Goal: Information Seeking & Learning: Find specific fact

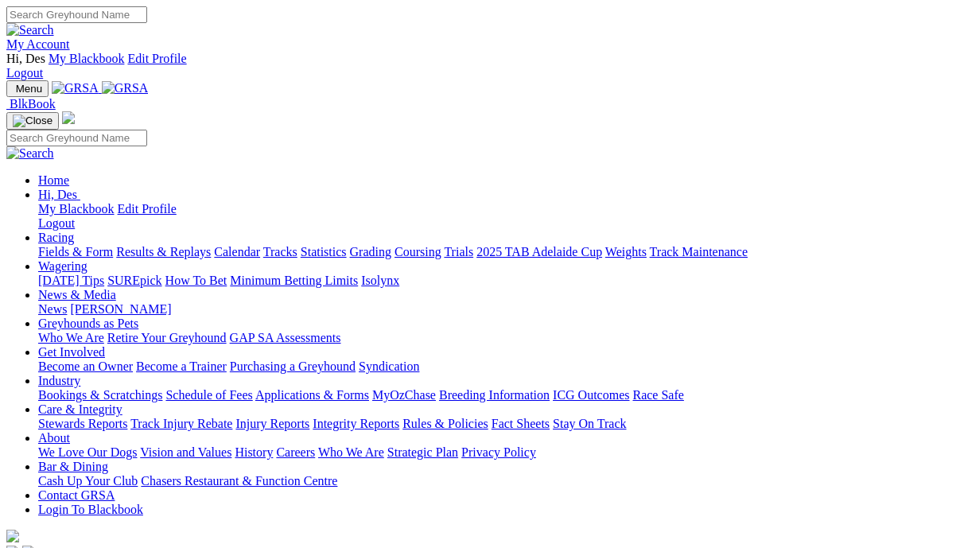
click at [74, 231] on link "Racing" at bounding box center [56, 238] width 36 height 14
click at [211, 245] on link "Results & Replays" at bounding box center [163, 252] width 95 height 14
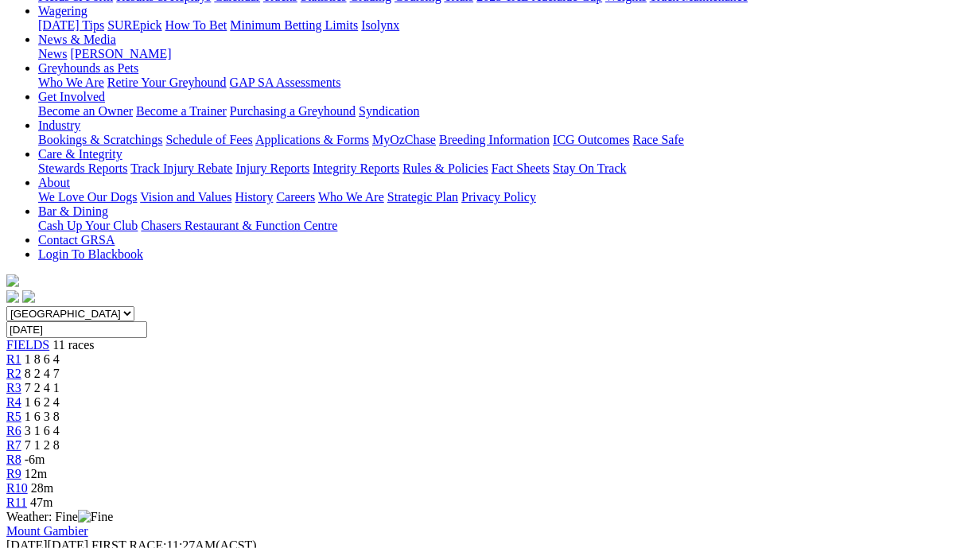
scroll to position [290, 0]
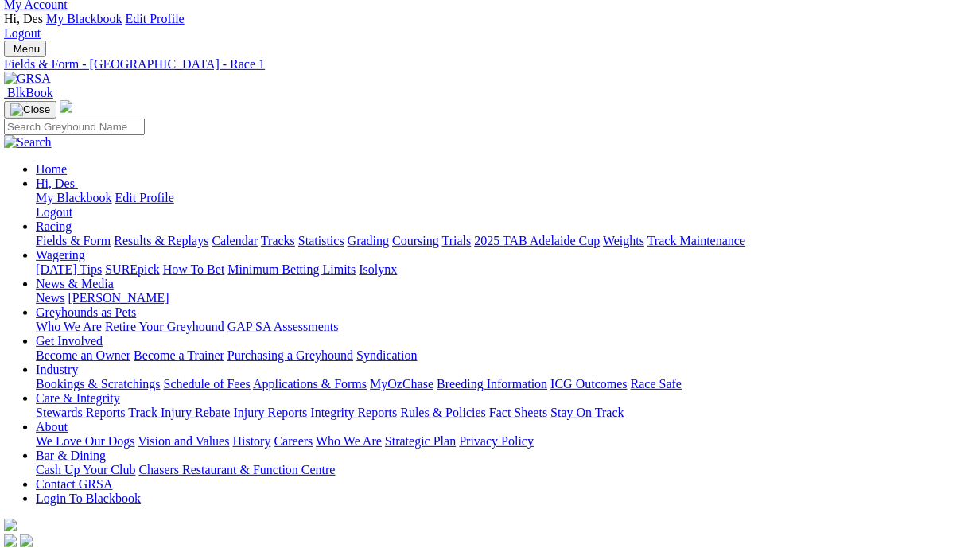
scroll to position [40, 2]
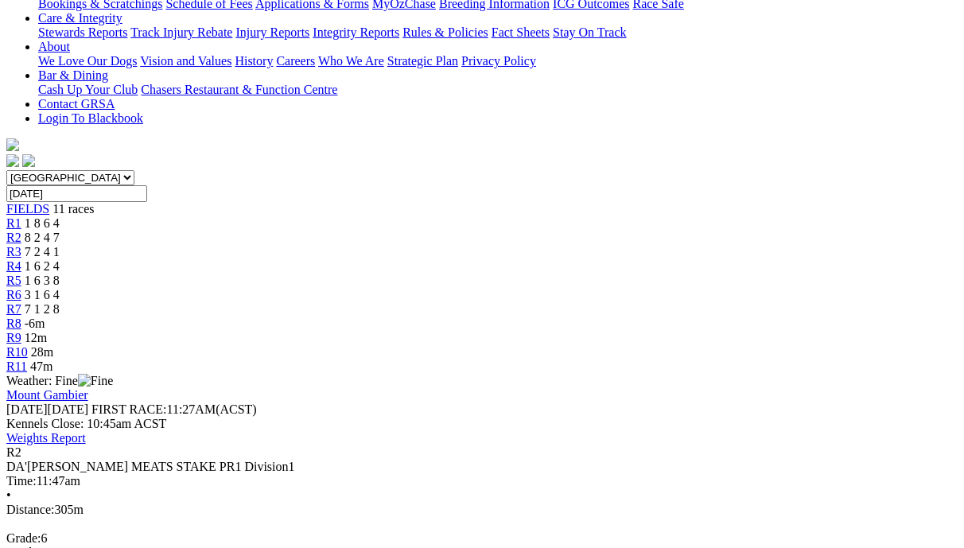
scroll to position [420, 0]
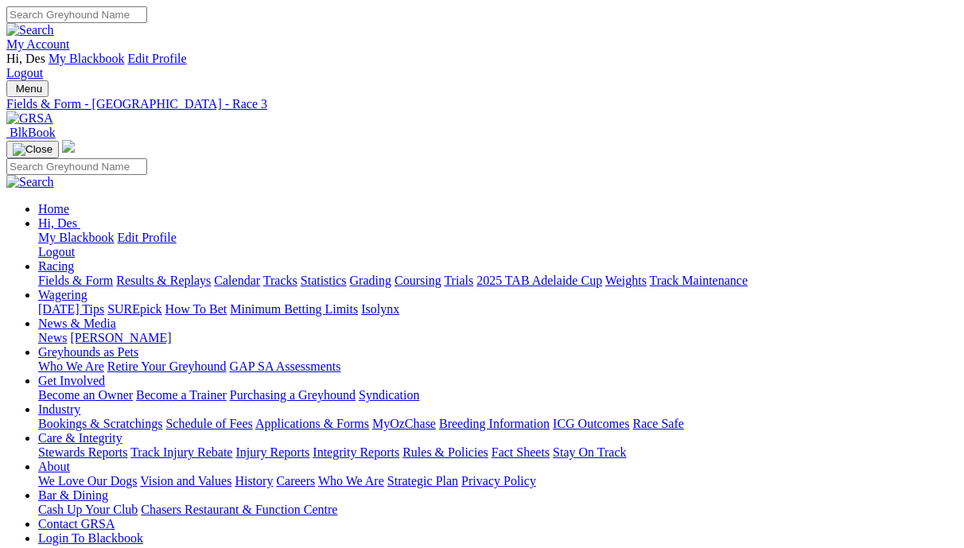
drag, startPoint x: 388, startPoint y: 245, endPoint x: 372, endPoint y: 251, distance: 17.6
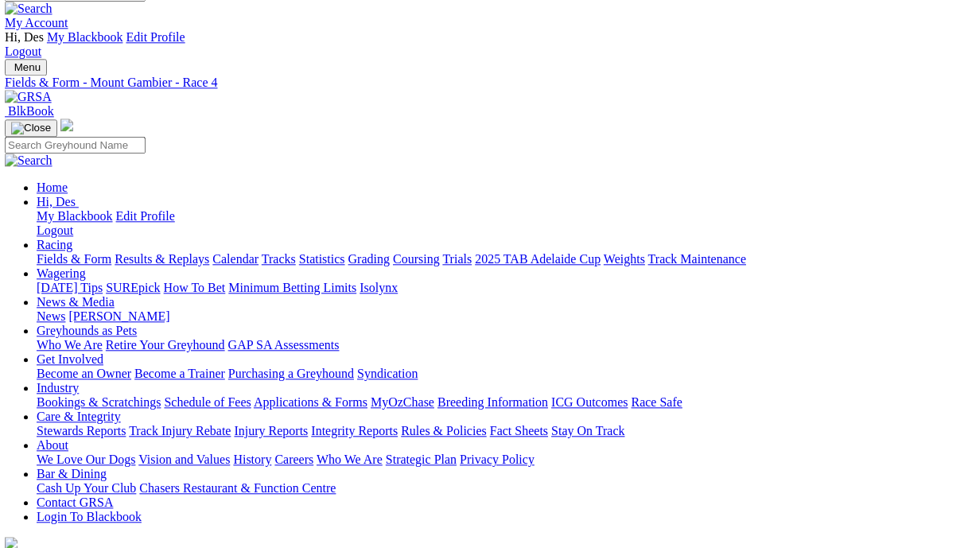
scroll to position [25, 2]
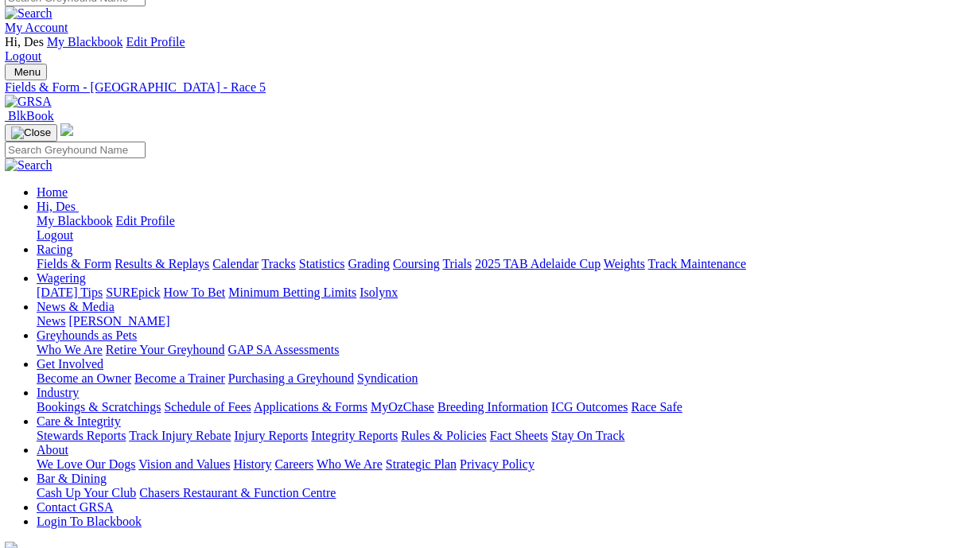
scroll to position [18, 2]
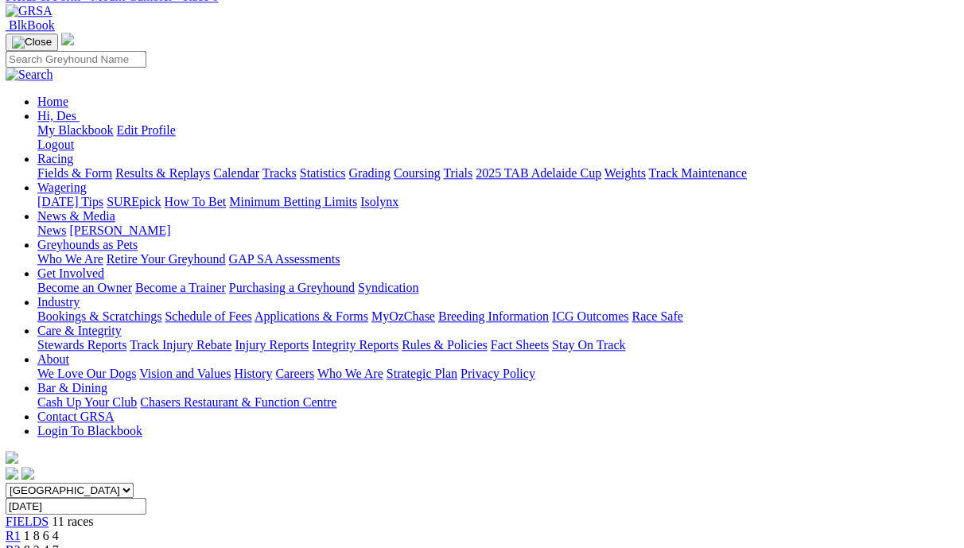
scroll to position [94, 1]
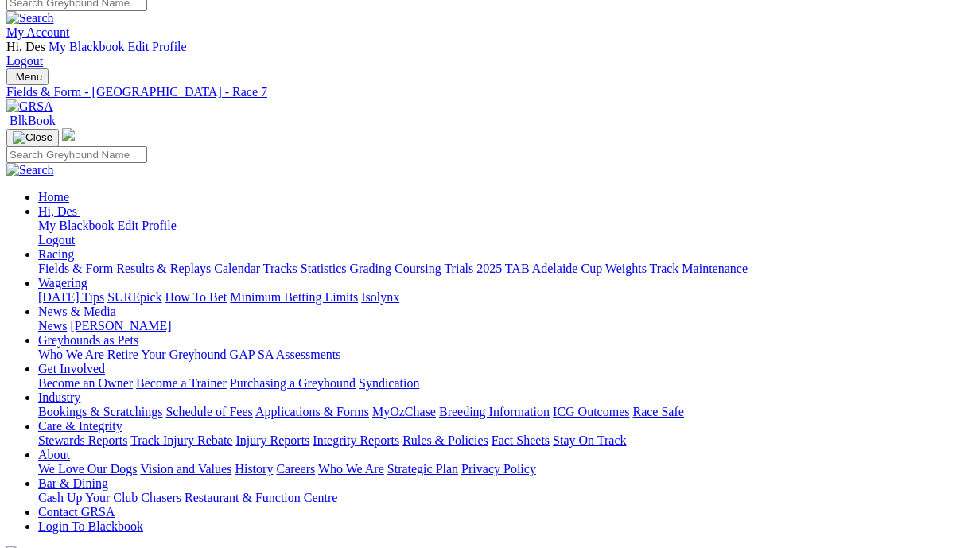
scroll to position [10, 0]
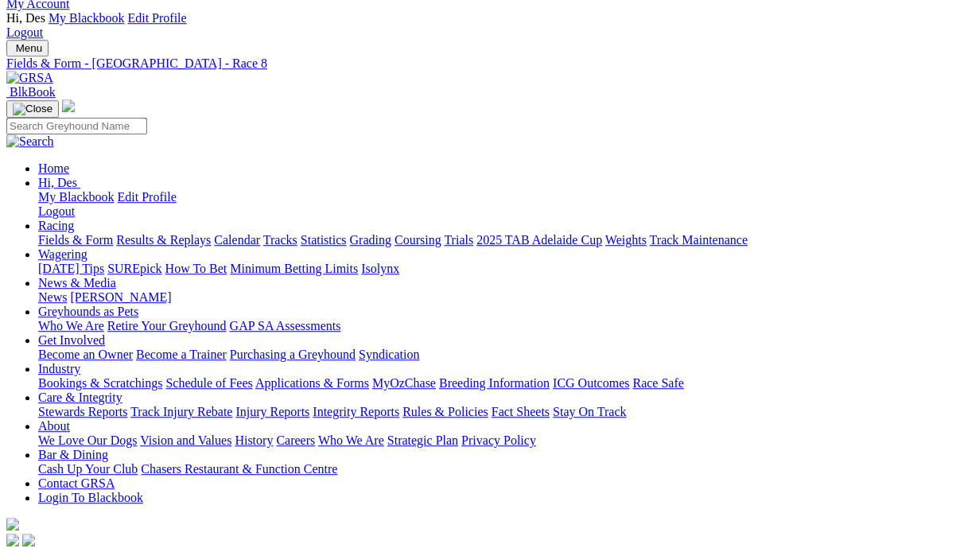
scroll to position [41, 0]
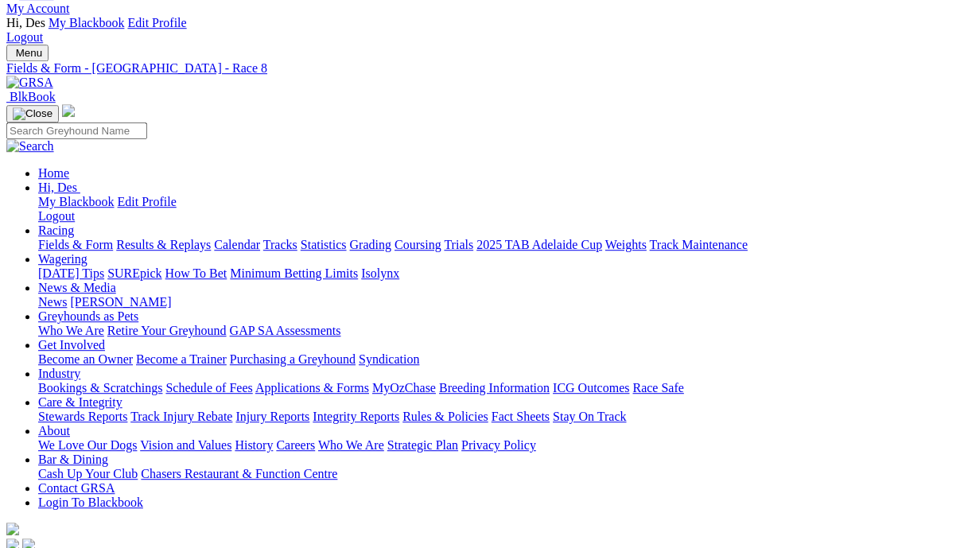
click at [399, 410] on link "Integrity Reports" at bounding box center [356, 417] width 87 height 14
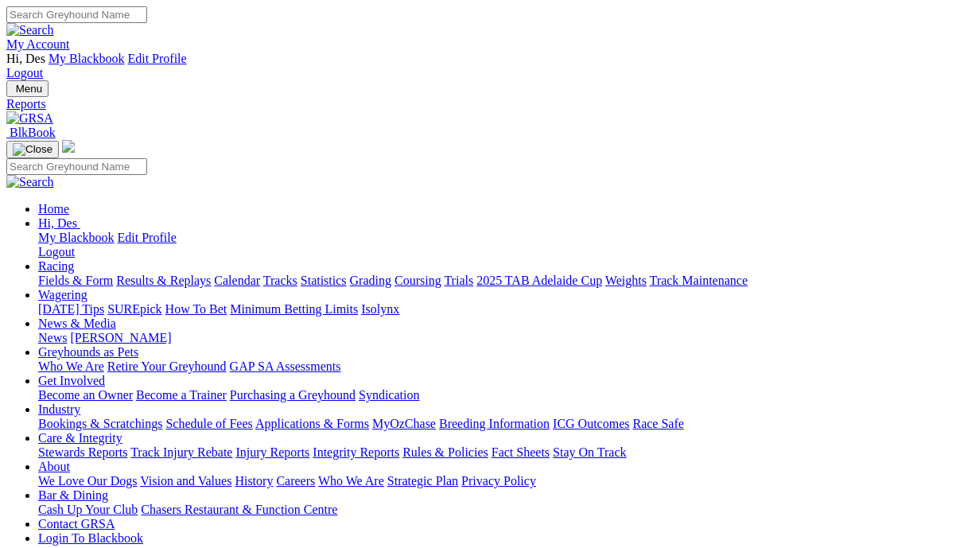
click at [228, 445] on link "Track Injury Rebate" at bounding box center [181, 452] width 102 height 14
click at [196, 274] on link "Results & Replays" at bounding box center [163, 281] width 95 height 14
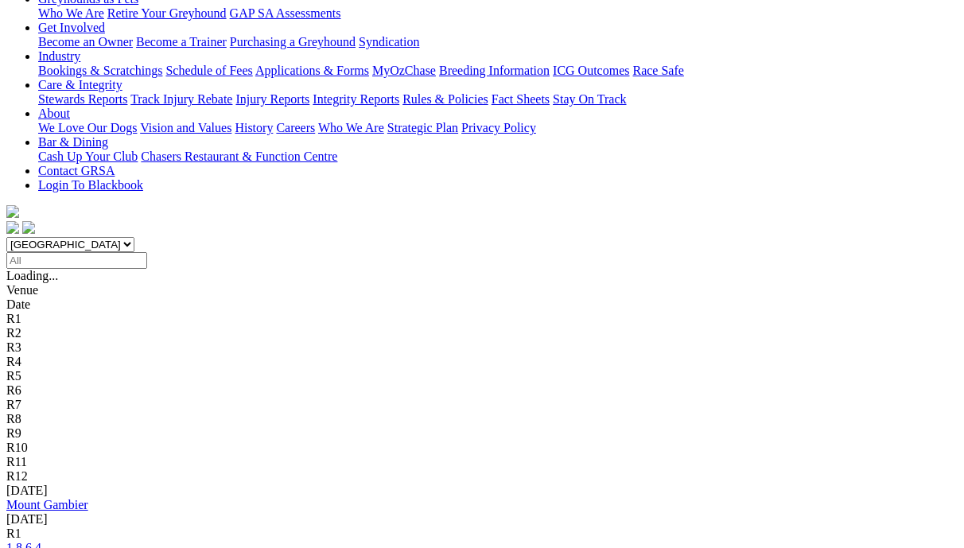
scroll to position [352, 1]
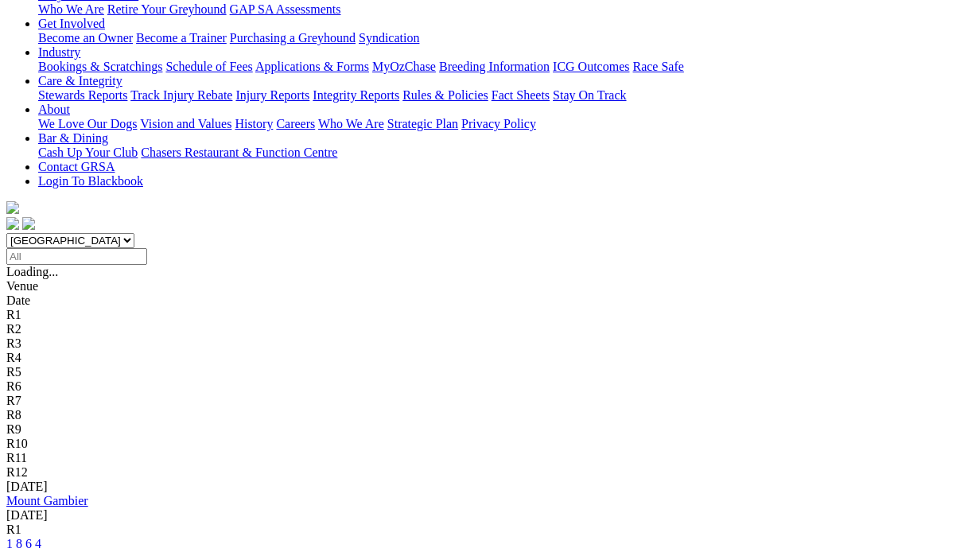
scroll to position [356, 0]
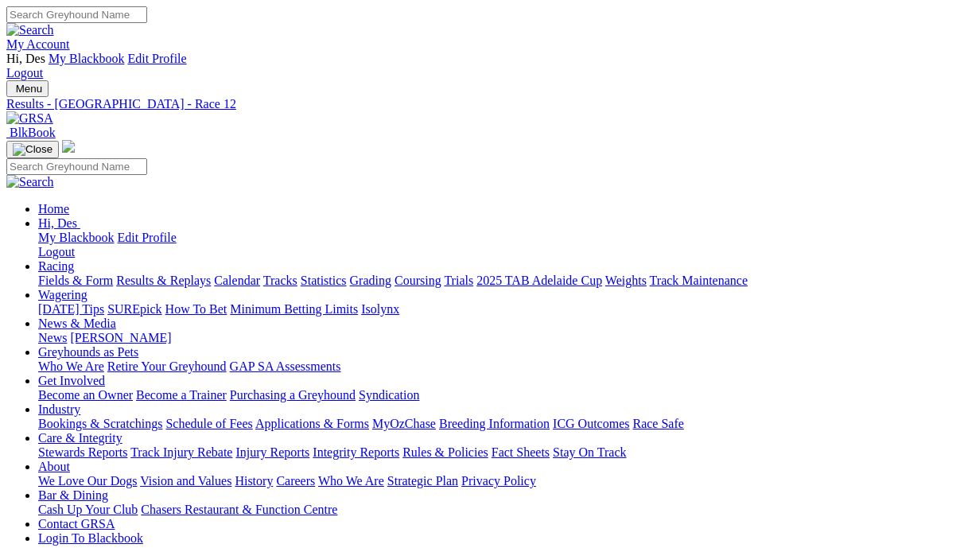
scroll to position [2, 0]
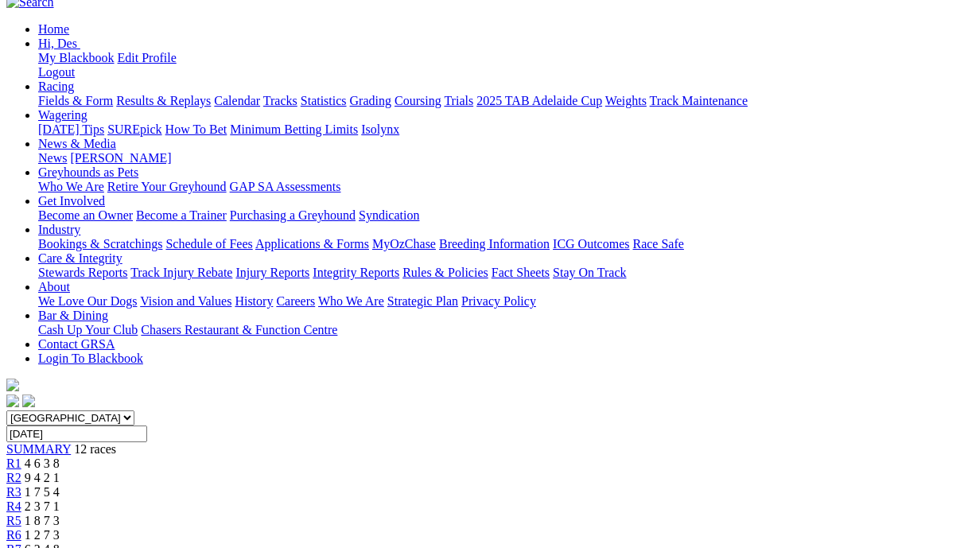
scroll to position [145, 0]
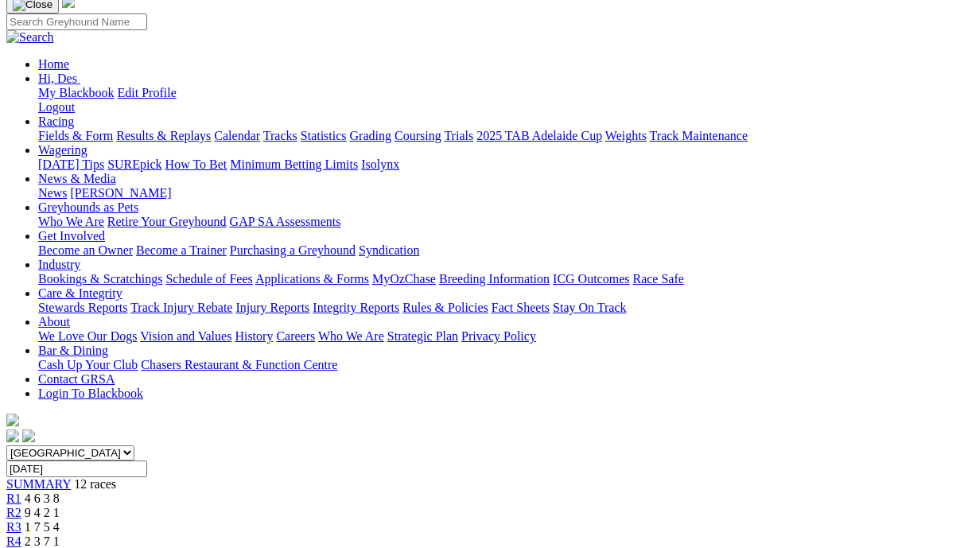
click at [60, 547] on span "1 8 7 3" at bounding box center [42, 556] width 35 height 14
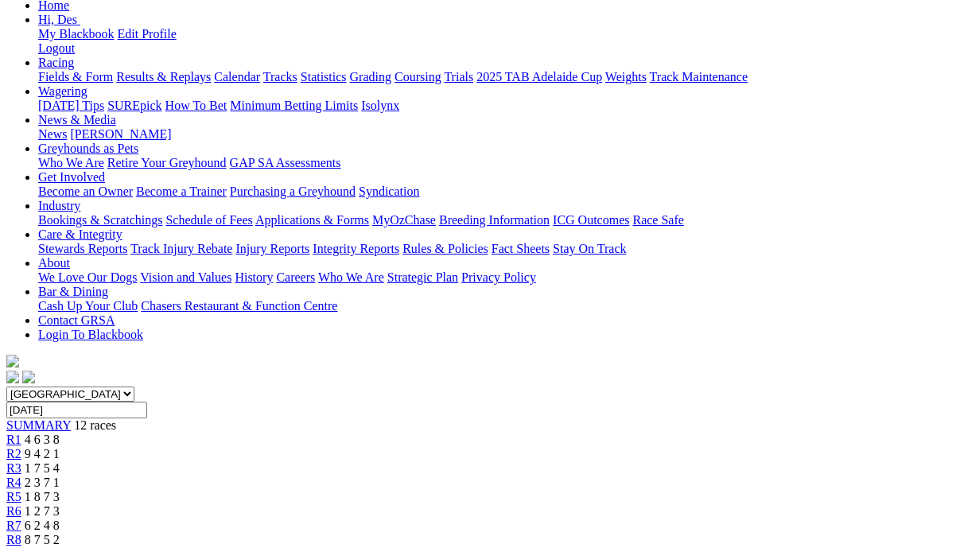
scroll to position [181, 0]
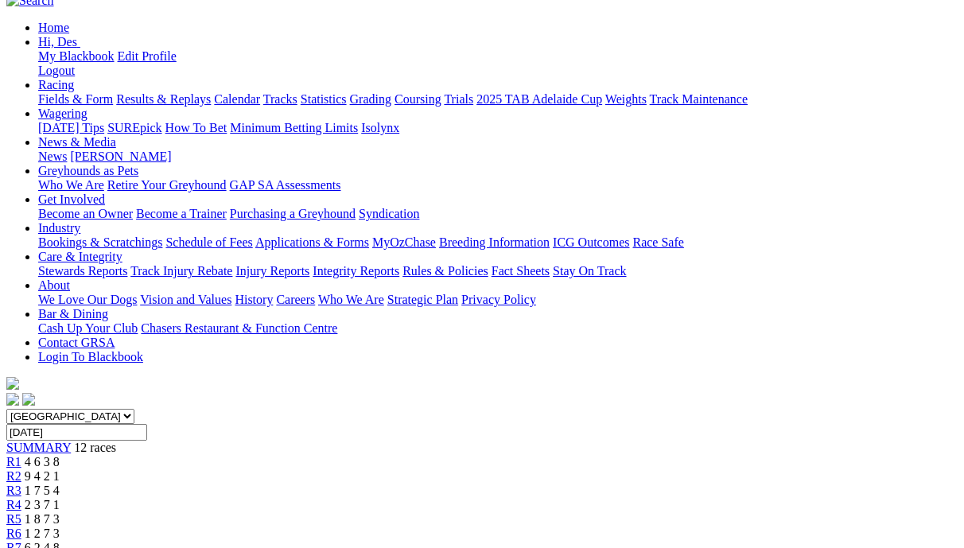
click at [507, 527] on div "R6 1 2 7 3" at bounding box center [481, 534] width 951 height 14
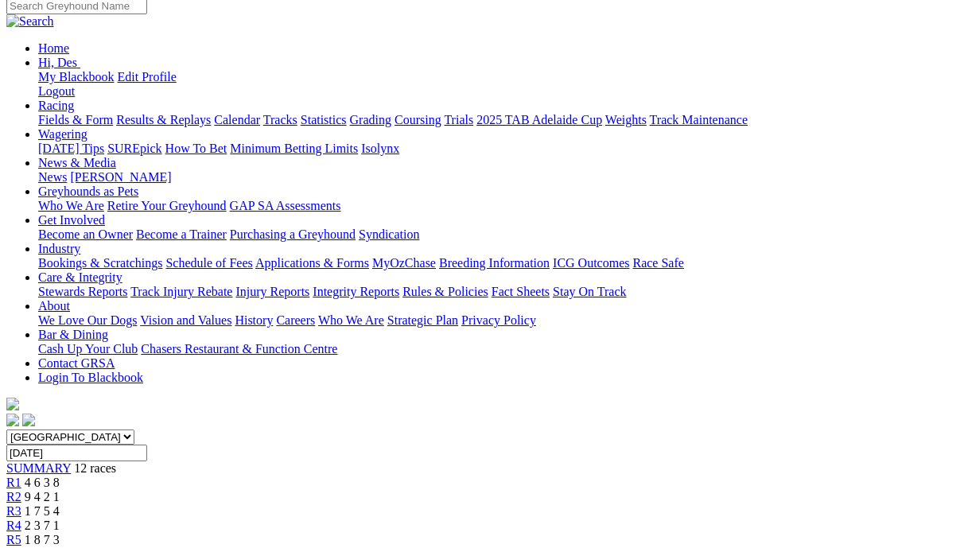
scroll to position [158, 0]
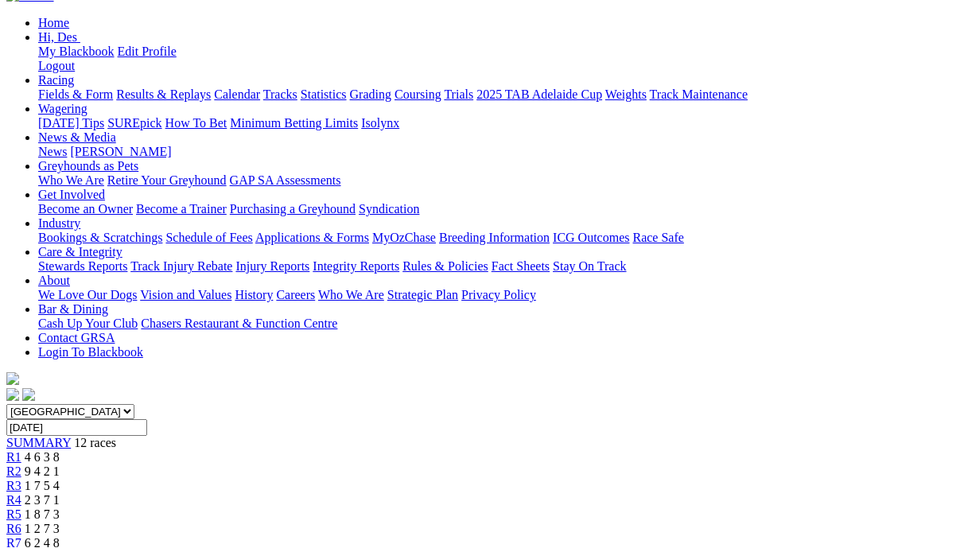
scroll to position [184, 0]
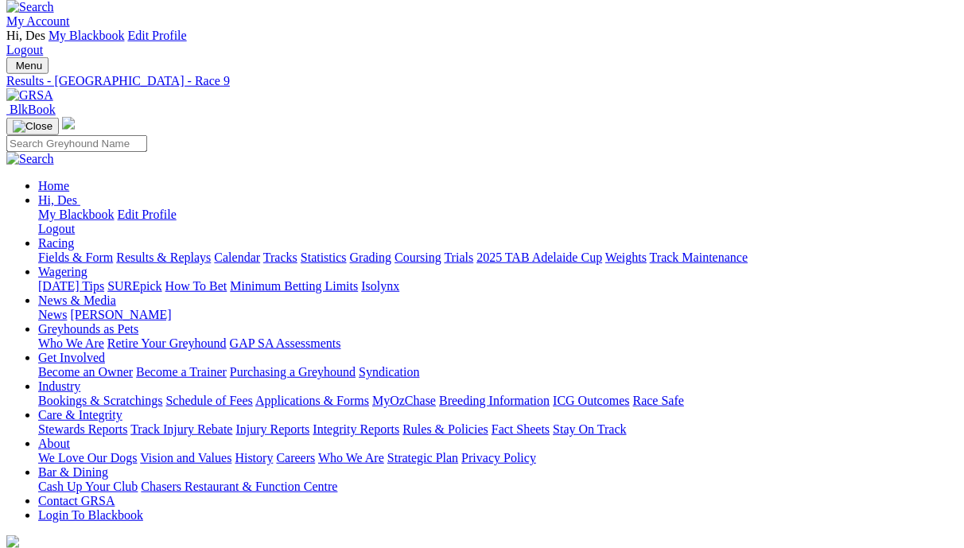
scroll to position [27, 0]
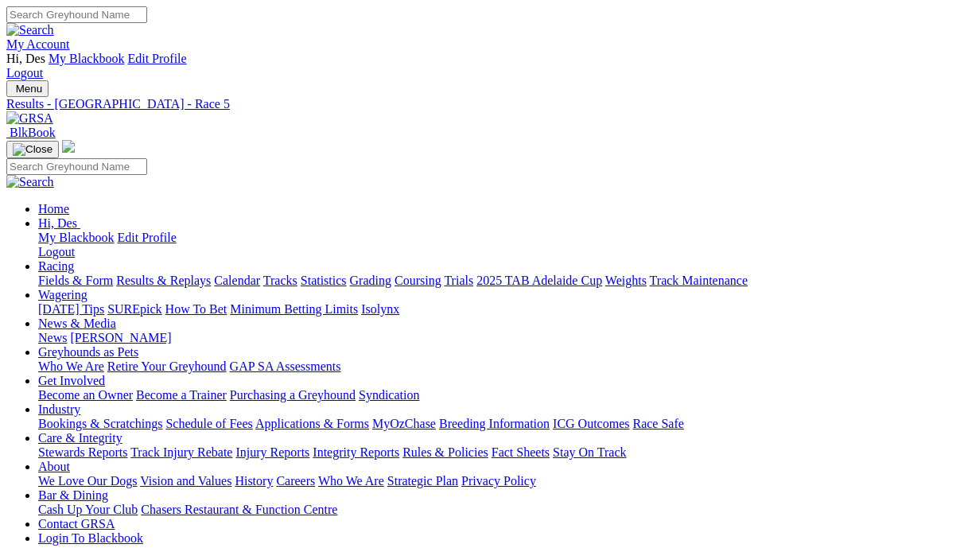
scroll to position [282, 0]
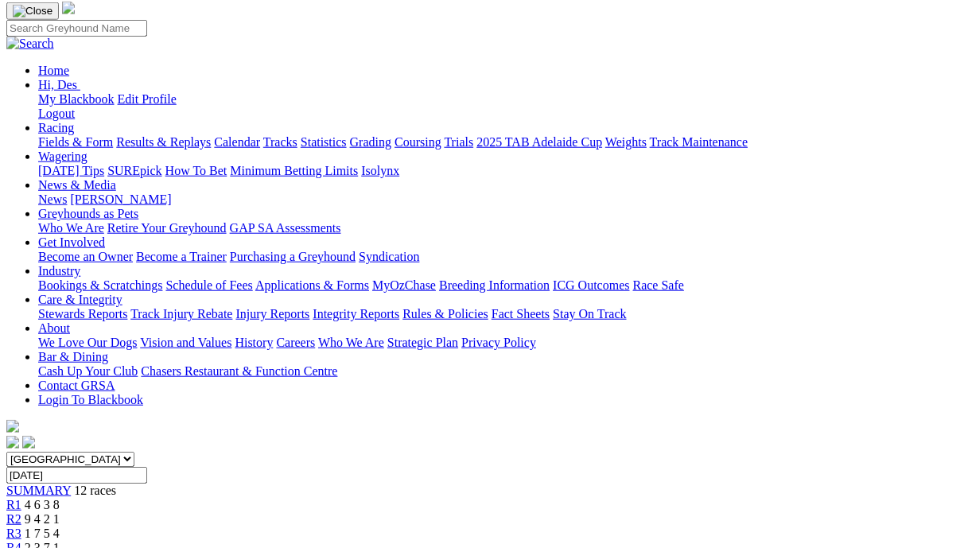
click at [60, 541] on span "2 3 7 1" at bounding box center [42, 548] width 35 height 14
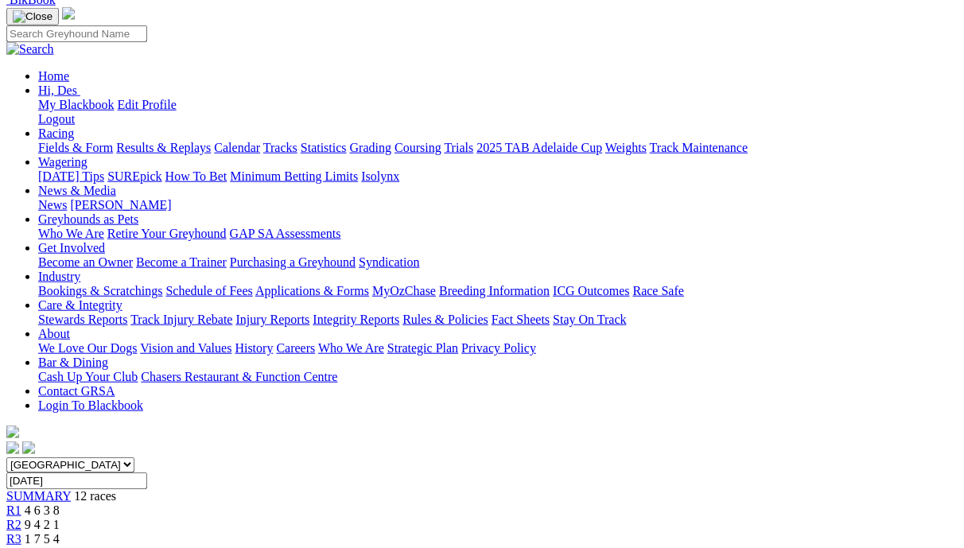
scroll to position [134, 0]
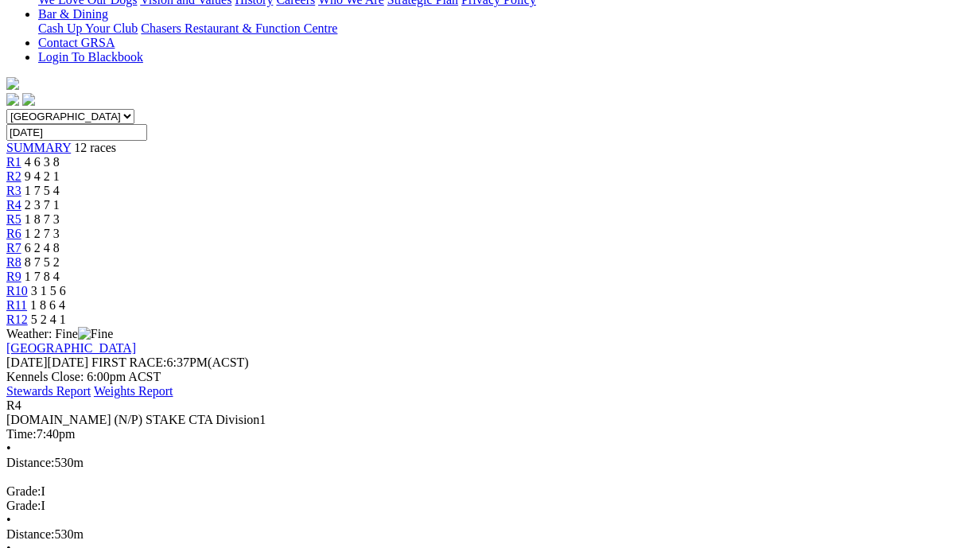
scroll to position [518, 0]
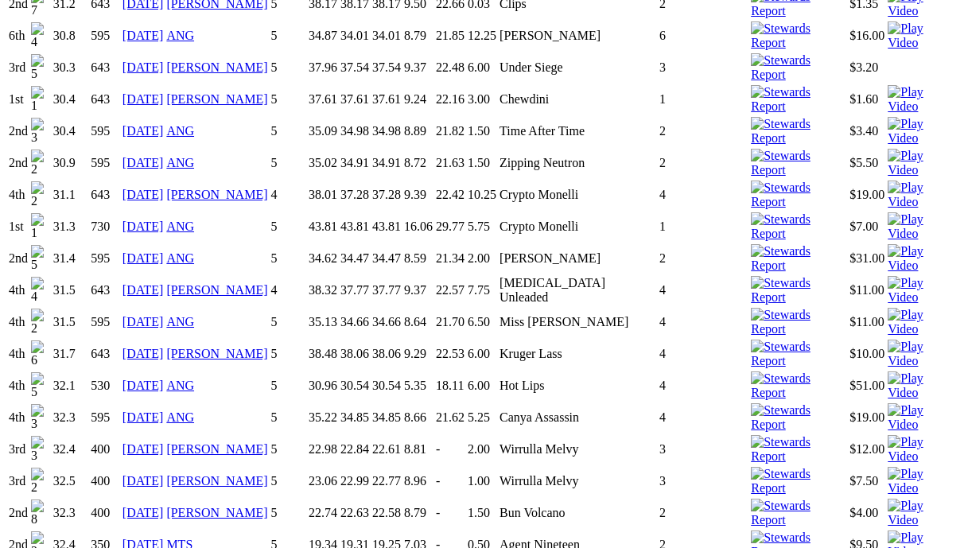
scroll to position [2654, 0]
